Goal: Task Accomplishment & Management: Use online tool/utility

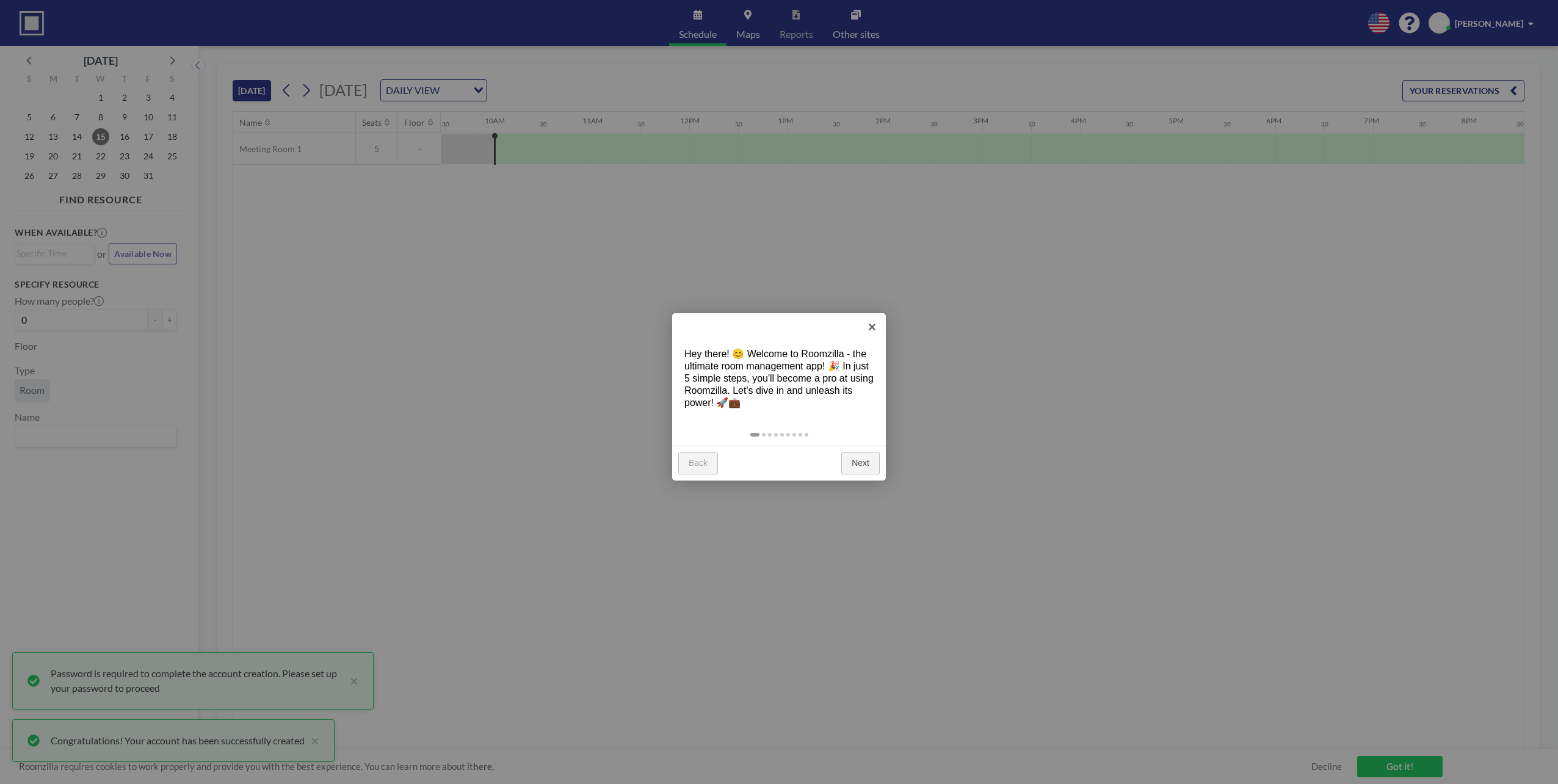
scroll to position [0, 928]
click at [860, 463] on link "Next" at bounding box center [860, 463] width 38 height 22
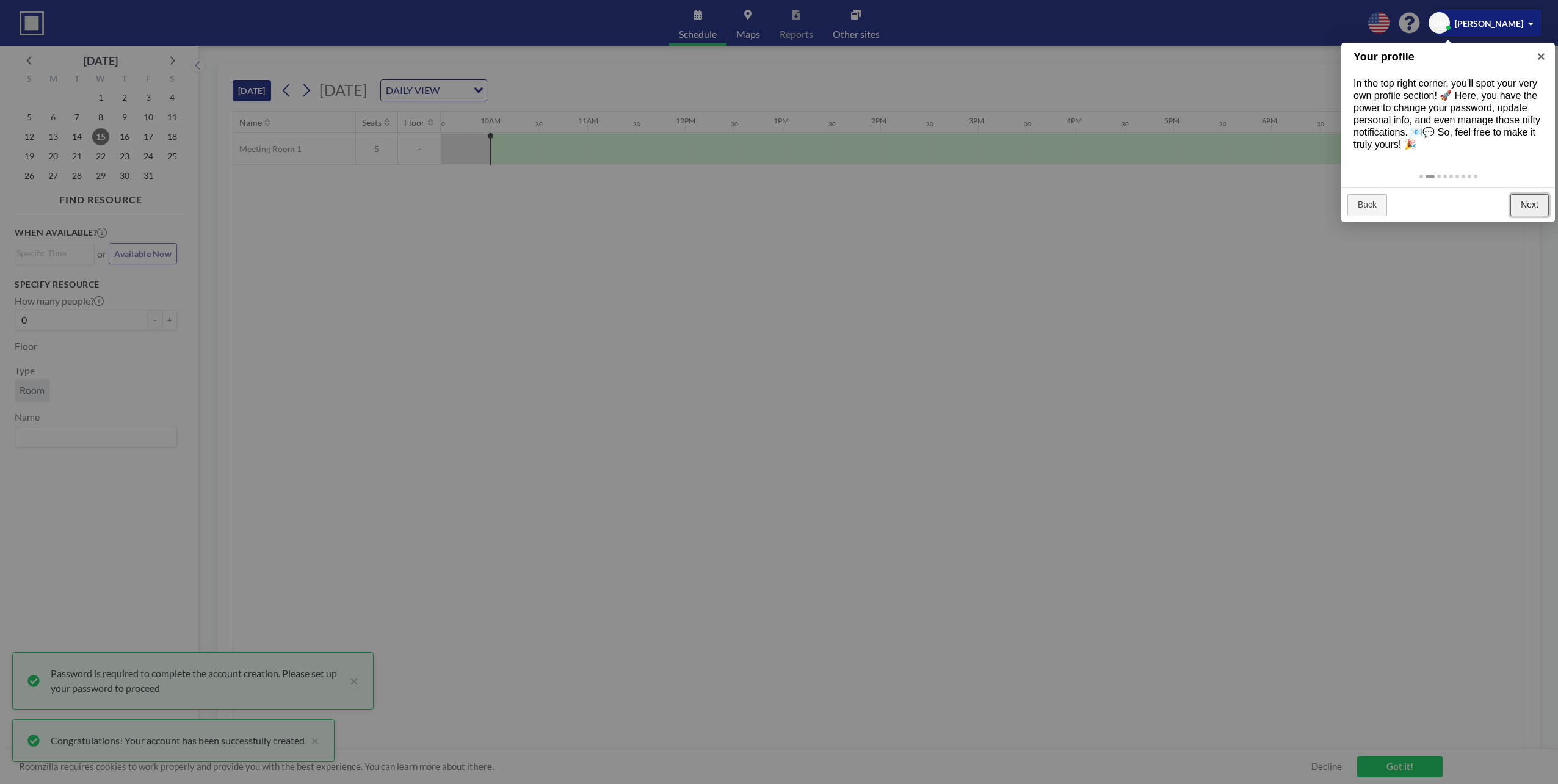
click at [1538, 199] on link "Next" at bounding box center [1529, 206] width 38 height 22
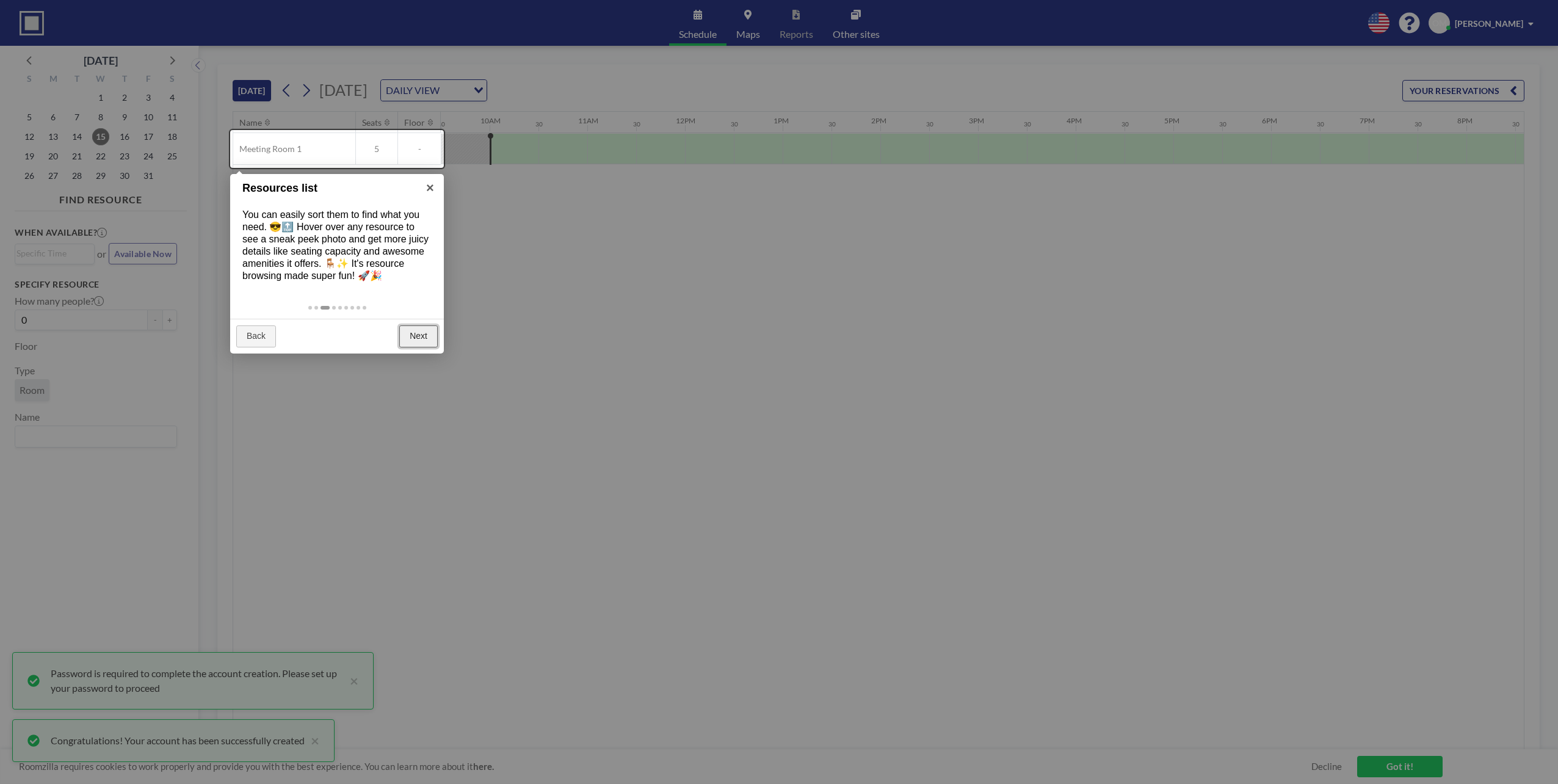
click at [425, 333] on link "Next" at bounding box center [418, 337] width 38 height 22
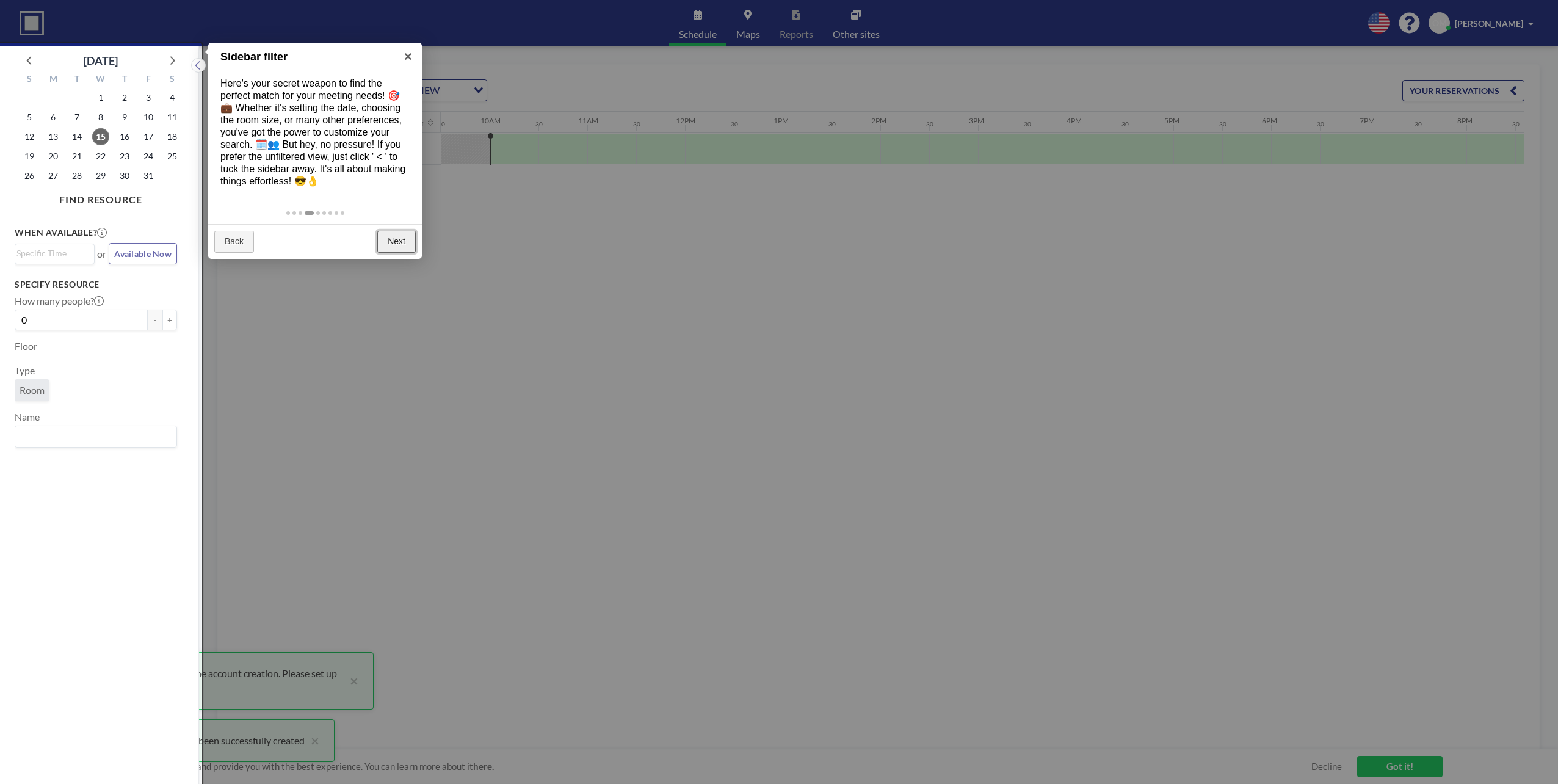
scroll to position [3, 0]
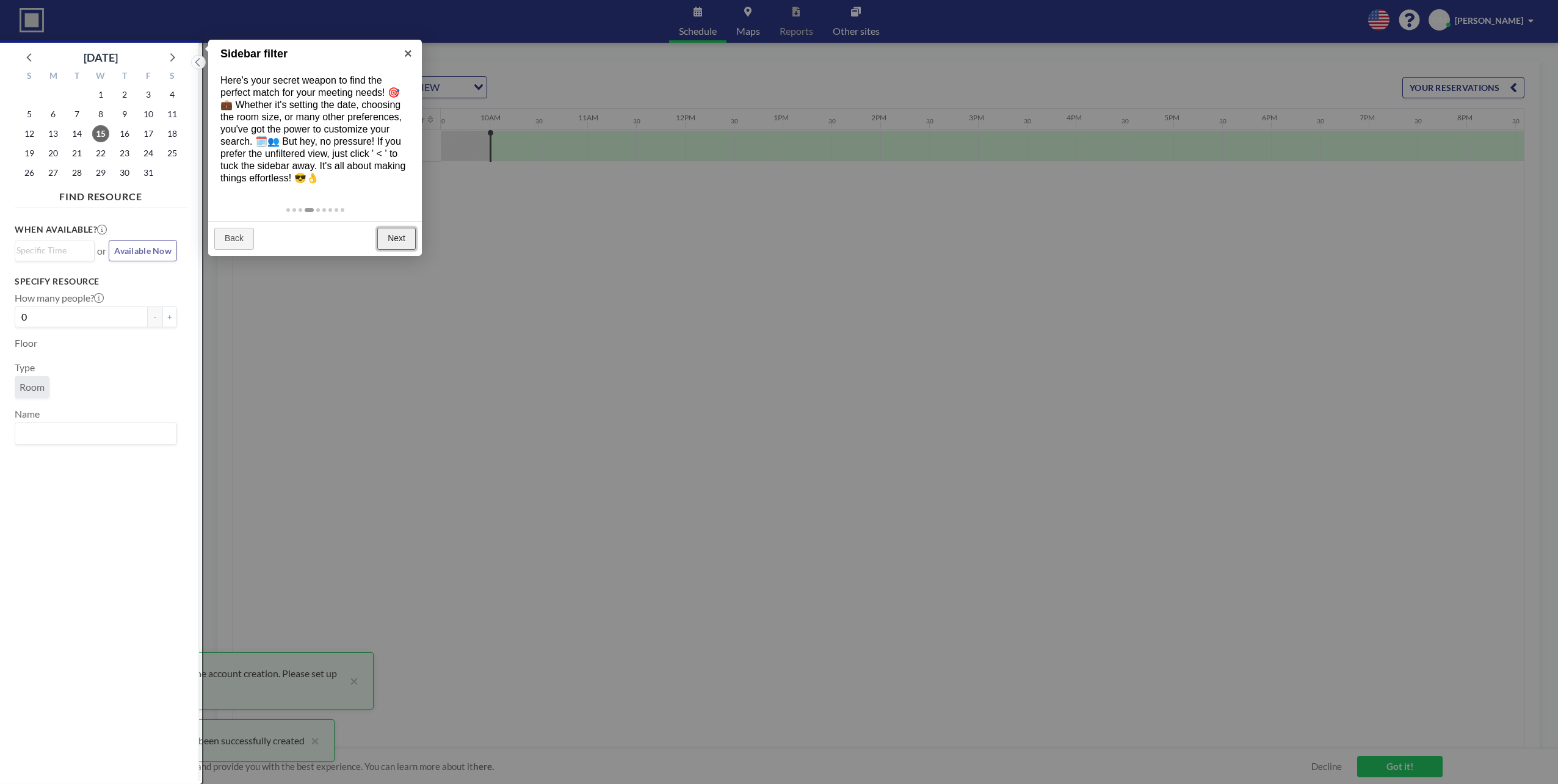
click at [393, 231] on link "Next" at bounding box center [396, 238] width 38 height 22
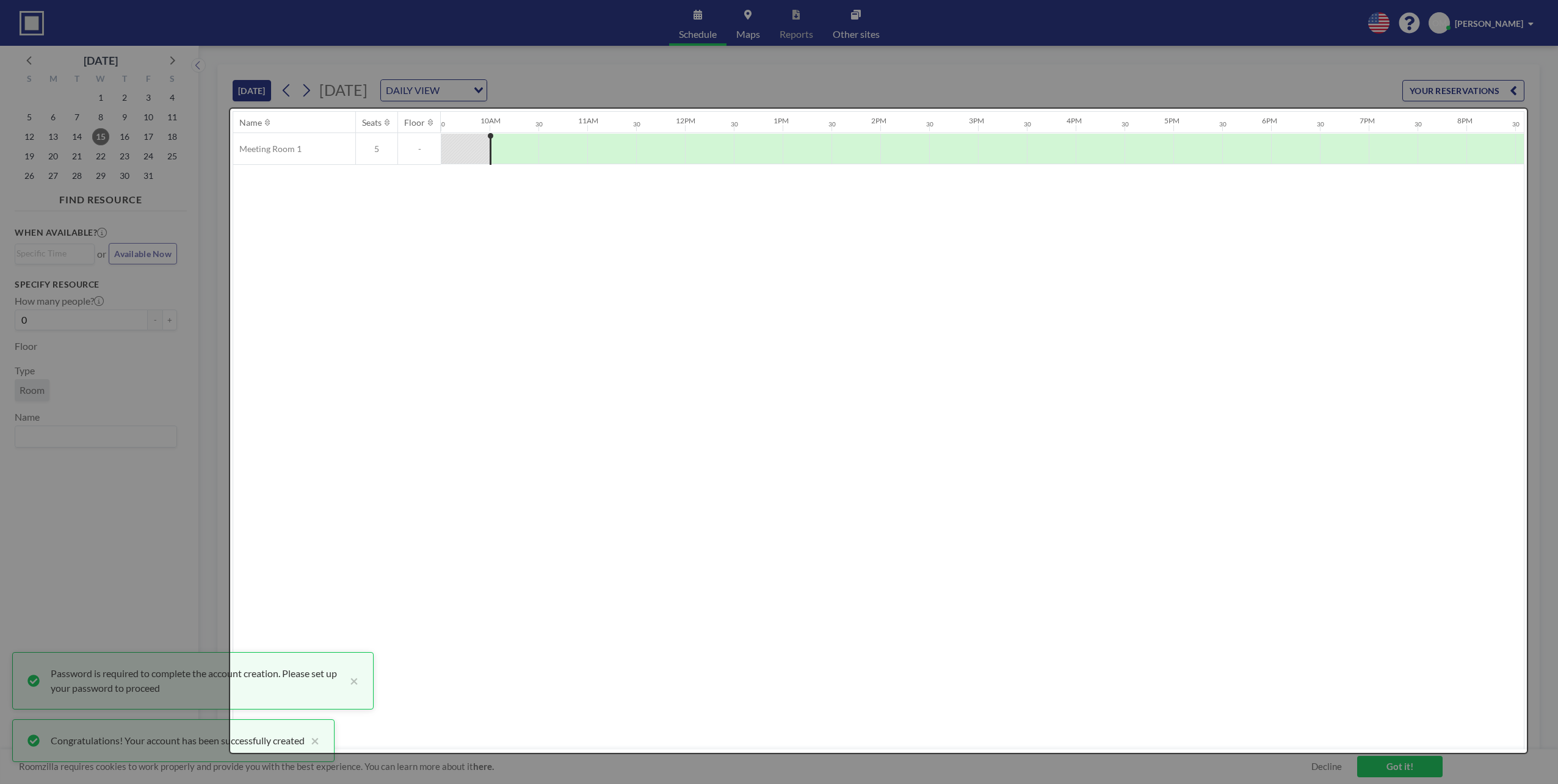
scroll to position [0, 0]
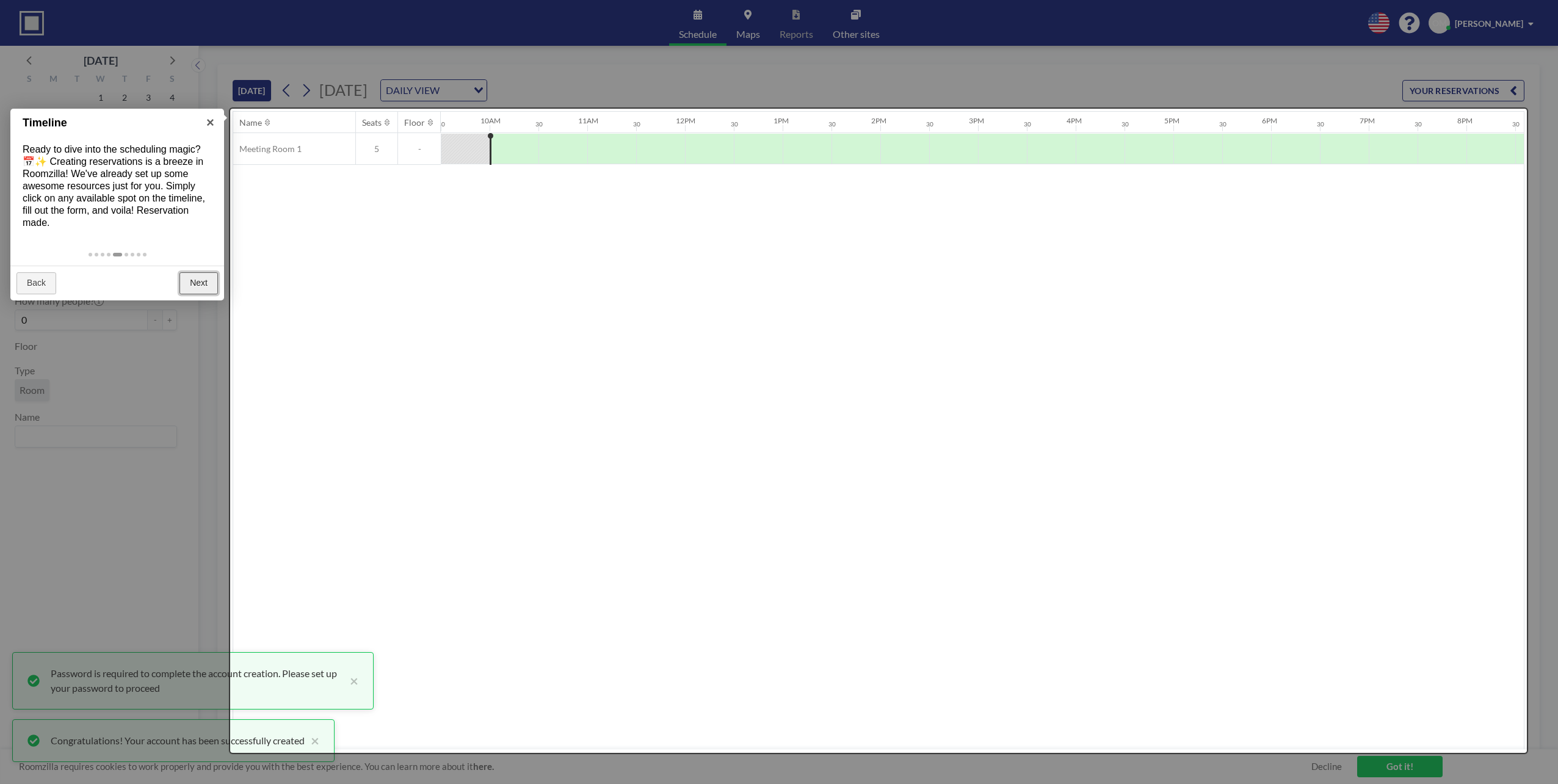
click at [194, 290] on link "Next" at bounding box center [198, 283] width 38 height 22
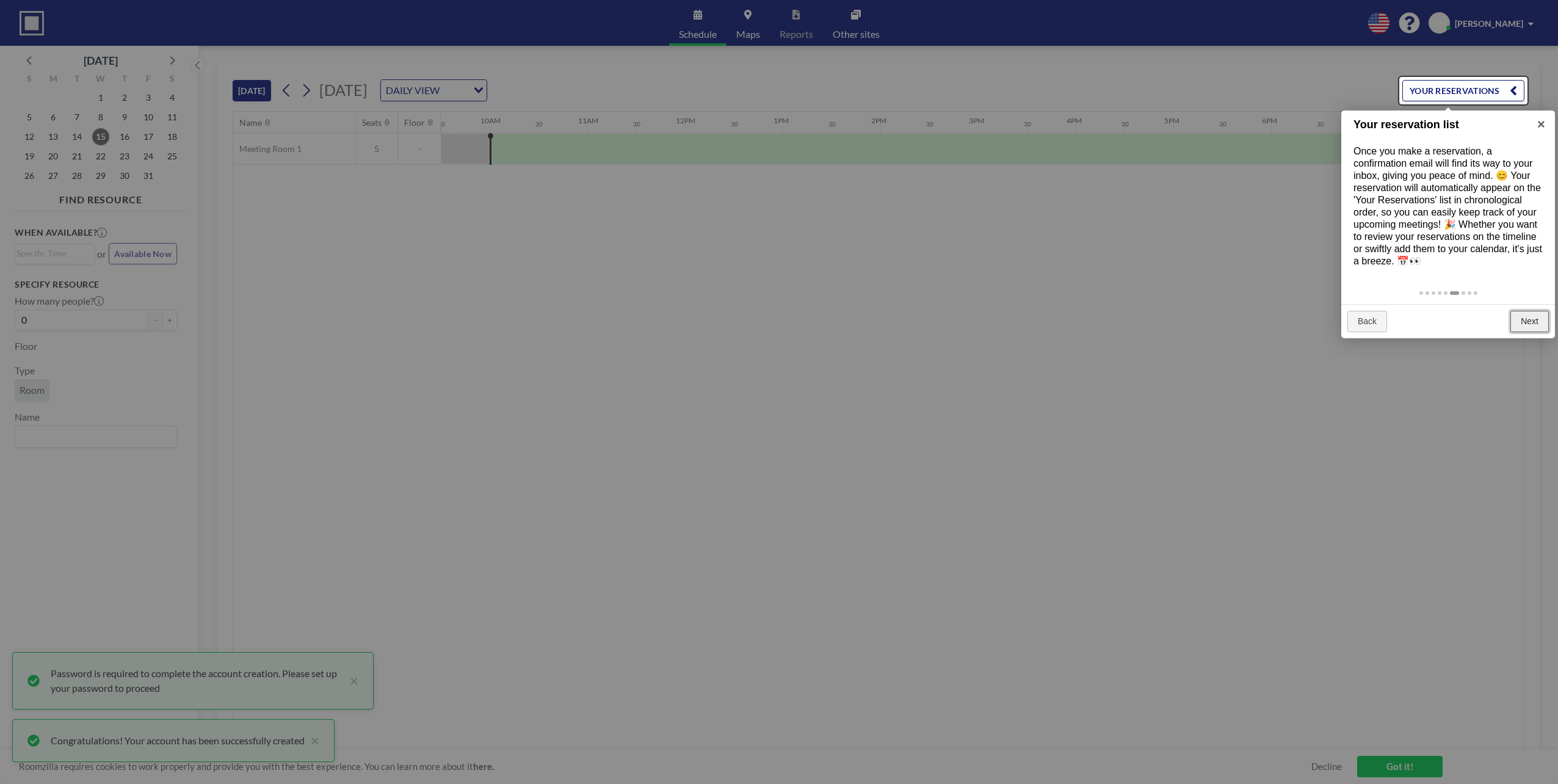
click at [1539, 324] on link "Next" at bounding box center [1529, 321] width 38 height 22
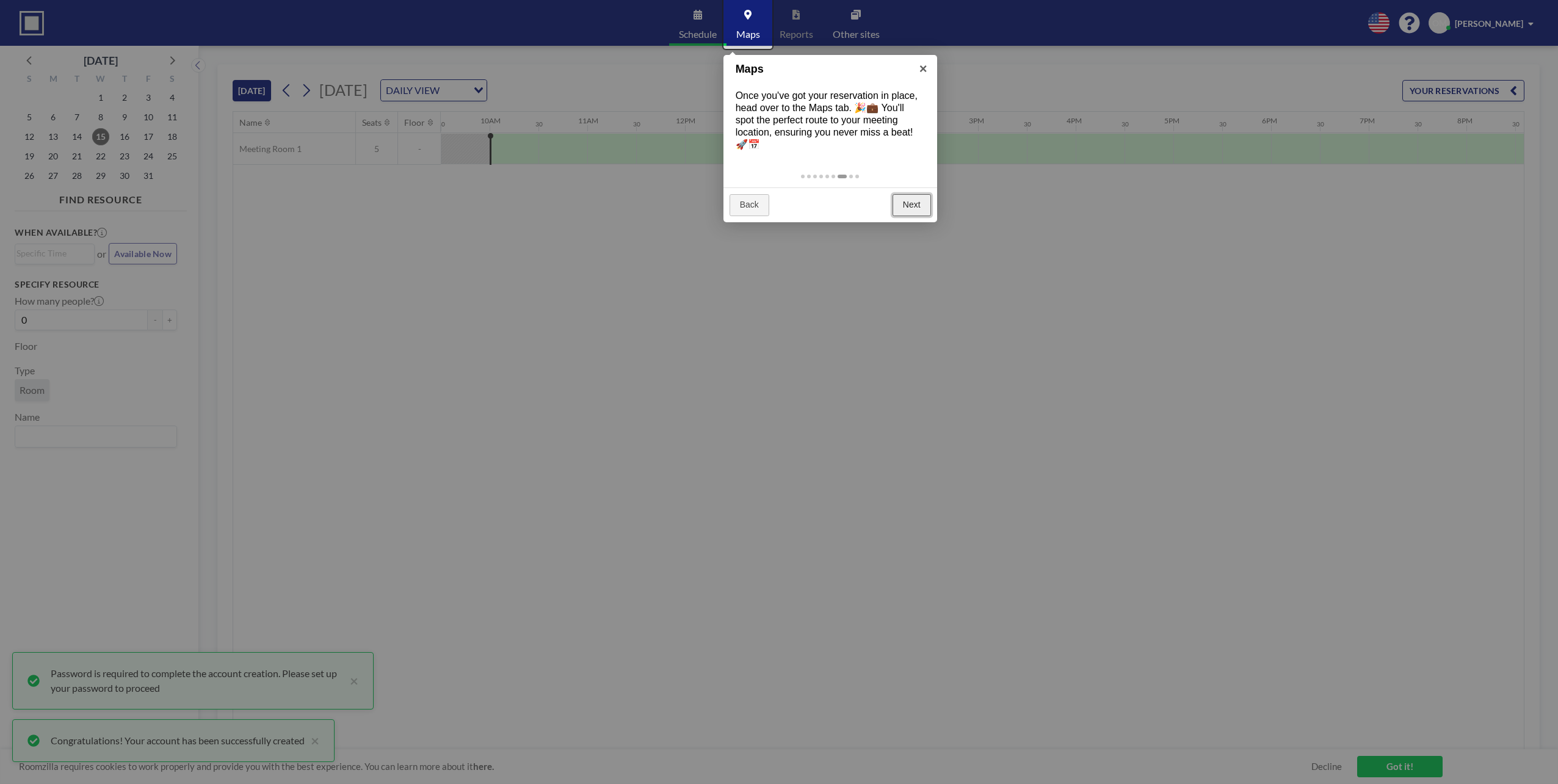
click at [913, 203] on link "Next" at bounding box center [912, 206] width 38 height 22
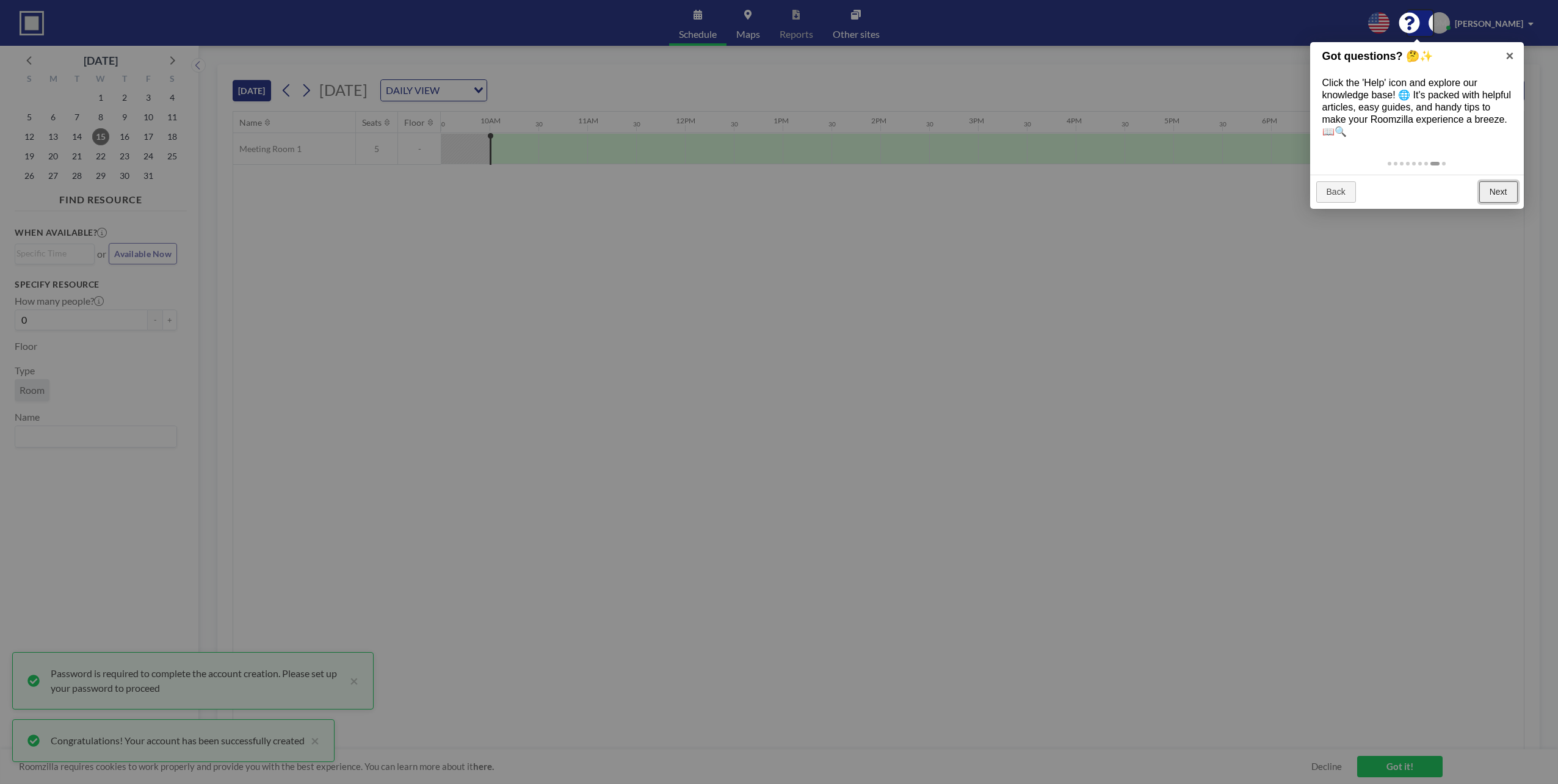
click at [1502, 193] on link "Next" at bounding box center [1498, 192] width 38 height 22
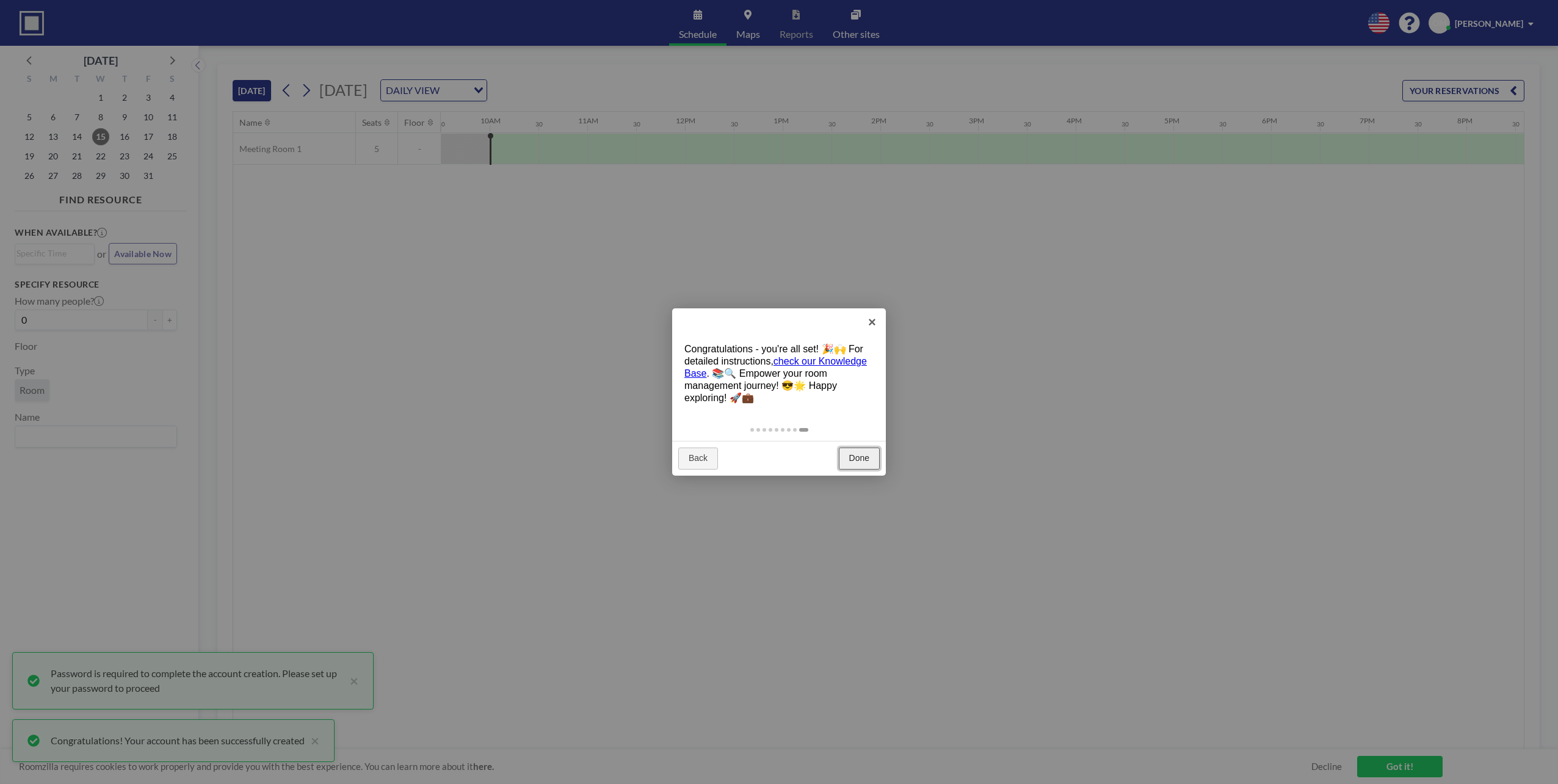
click at [861, 458] on link "Done" at bounding box center [859, 458] width 41 height 22
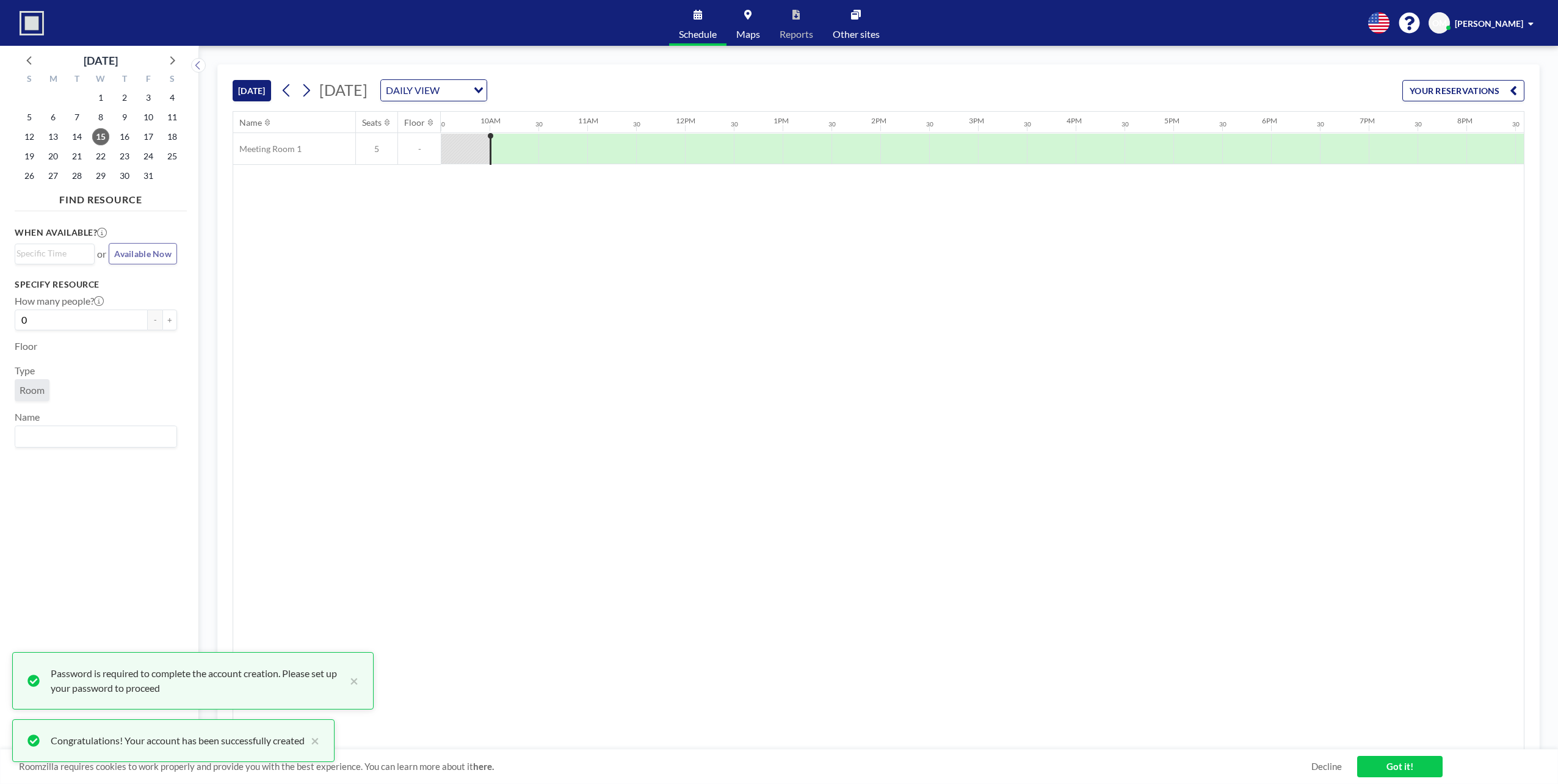
click at [315, 268] on div "Name Seats Floor 12AM 30 1AM 30 2AM 30 3AM 30 4AM 30 5AM 30 6AM 30 7AM 30 8AM 3…" at bounding box center [879, 430] width 1291 height 638
click at [1165, 159] on div at bounding box center [1149, 149] width 49 height 30
